Goal: Navigation & Orientation: Go to known website

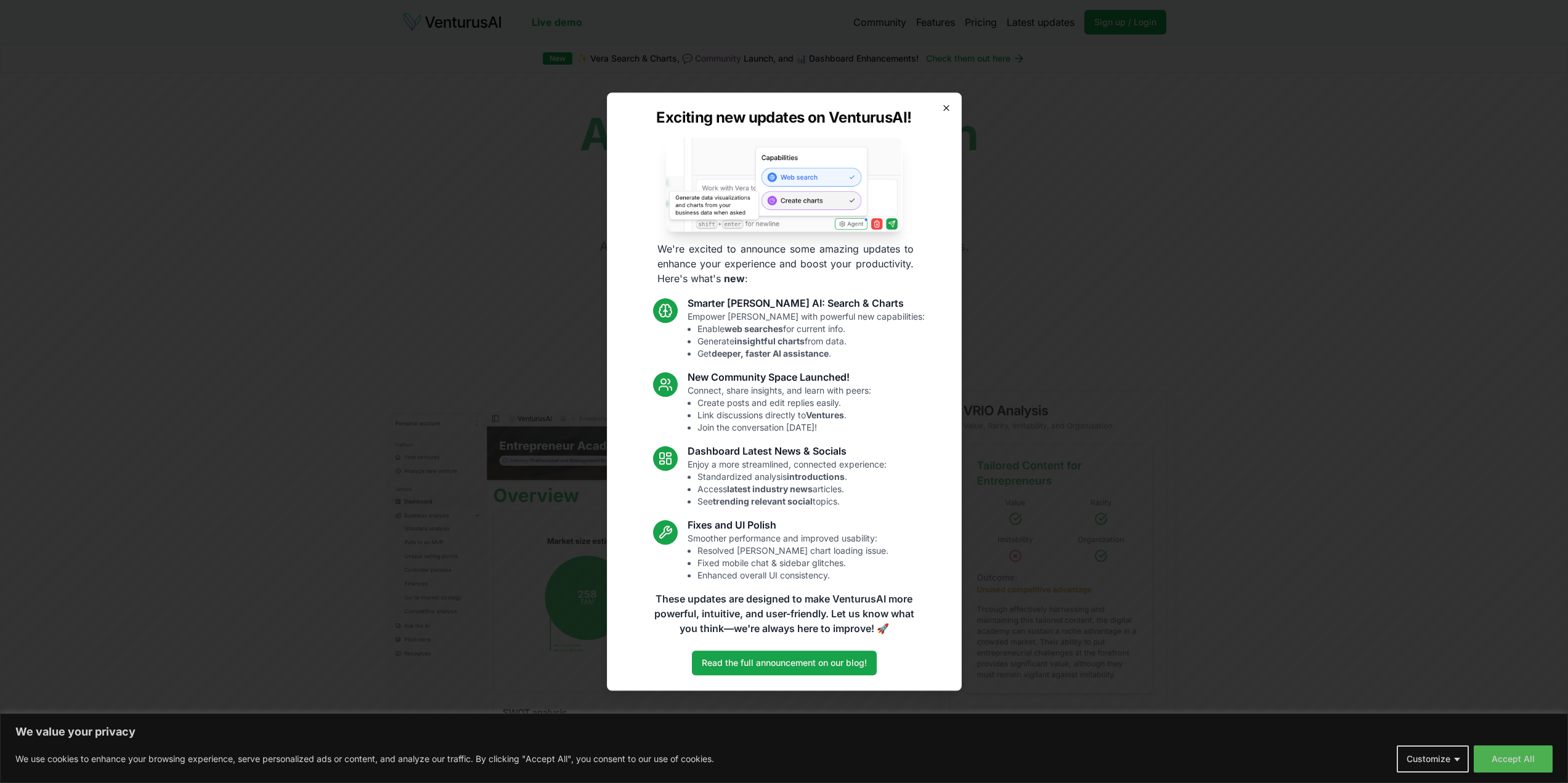
click at [943, 112] on icon "button" at bounding box center [946, 108] width 10 height 10
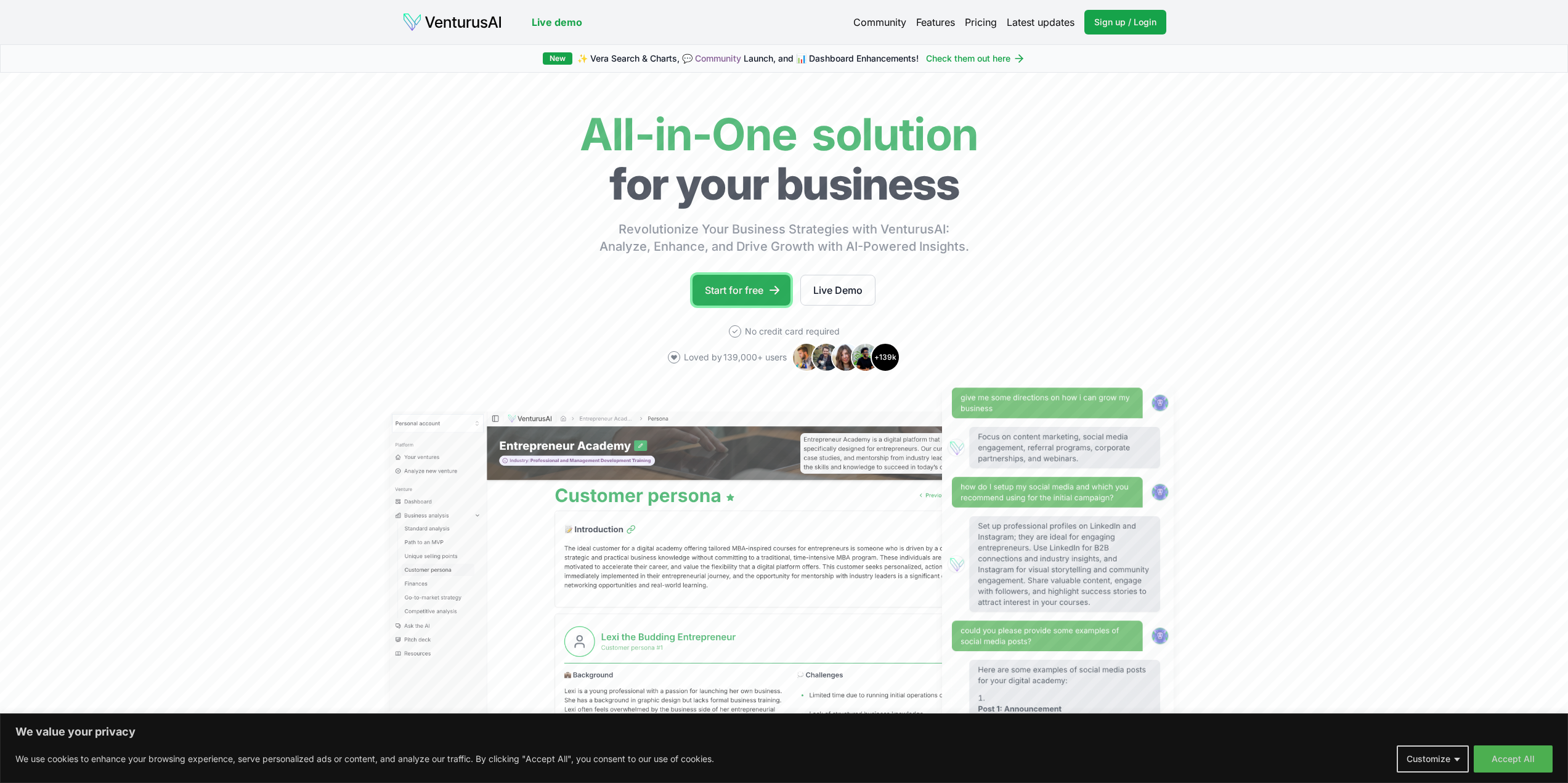
click at [741, 296] on link "Start for free" at bounding box center [741, 290] width 98 height 31
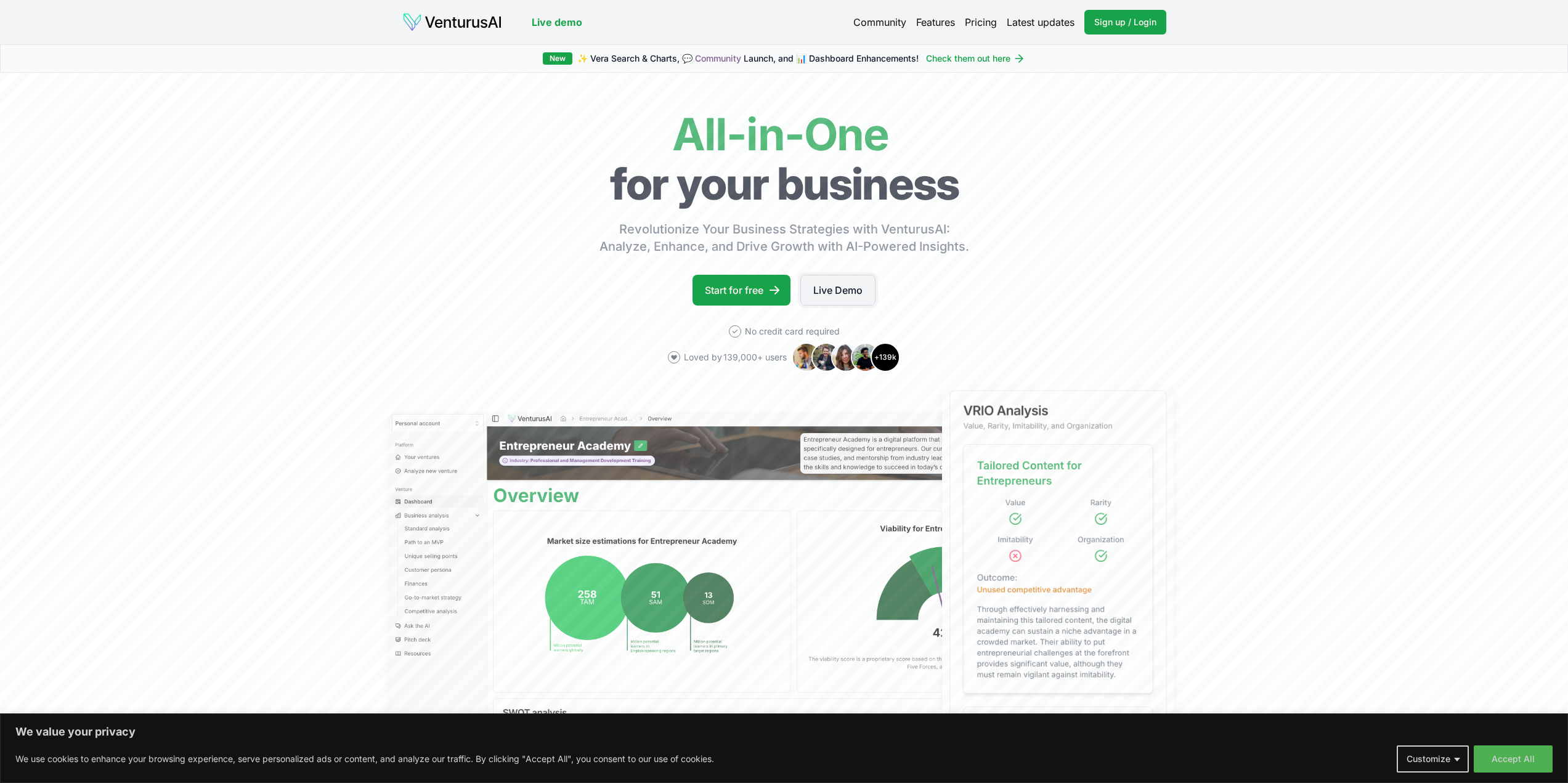
click at [847, 286] on link "Live Demo" at bounding box center [838, 290] width 75 height 31
